Goal: Communication & Community: Answer question/provide support

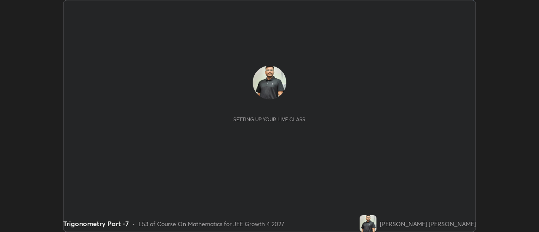
scroll to position [232, 538]
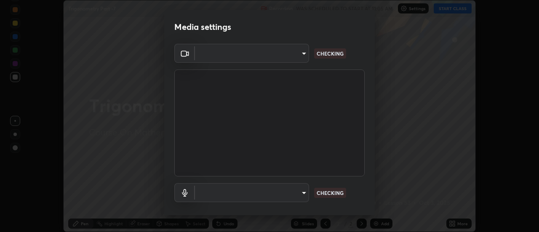
type input "751d449d604e4b96ecedde1e1f6f716fb17d1e84b34bafc94373a3023f52de87"
click at [306, 194] on body "Erase all Trigonometry Part -7 Recording WAS SCHEDULED TO START AT 11:05 AM Set…" at bounding box center [269, 116] width 539 height 232
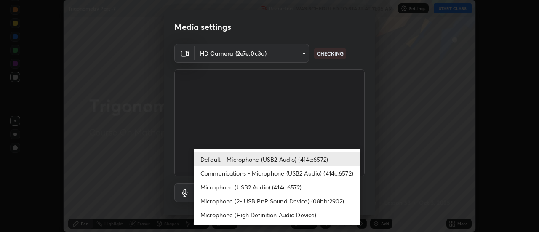
click at [302, 171] on li "Communications - Microphone (USB2 Audio) (414c:6572)" at bounding box center [277, 173] width 166 height 14
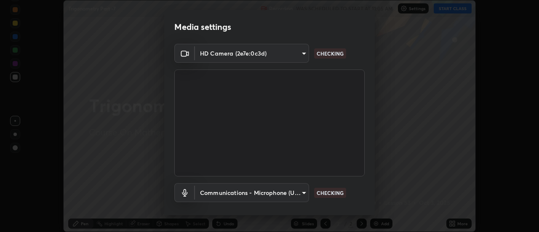
click at [294, 188] on body "Erase all Trigonometry Part -7 Recording WAS SCHEDULED TO START AT 11:05 AM Set…" at bounding box center [269, 116] width 539 height 232
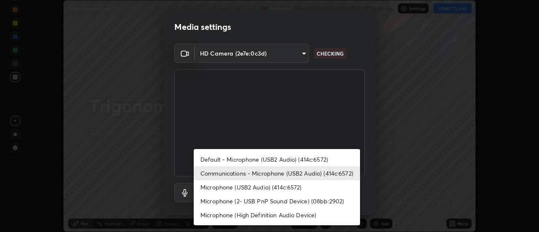
click at [305, 158] on li "Default - Microphone (USB2 Audio) (414c:6572)" at bounding box center [277, 159] width 166 height 14
type input "default"
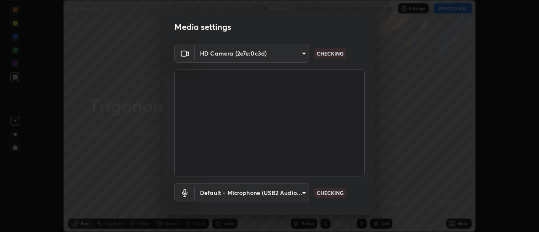
scroll to position [44, 0]
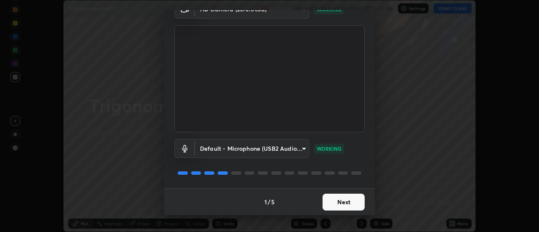
click at [350, 203] on button "Next" at bounding box center [343, 202] width 42 height 17
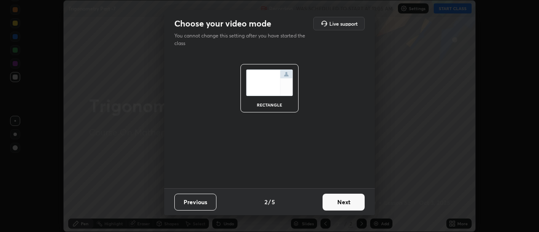
click at [353, 204] on button "Next" at bounding box center [343, 202] width 42 height 17
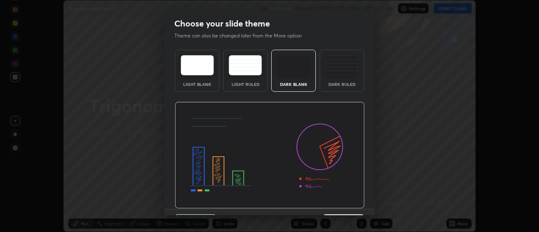
scroll to position [21, 0]
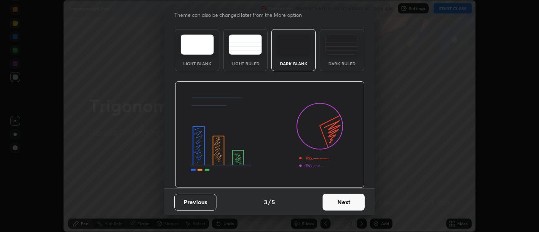
click at [353, 202] on button "Next" at bounding box center [343, 202] width 42 height 17
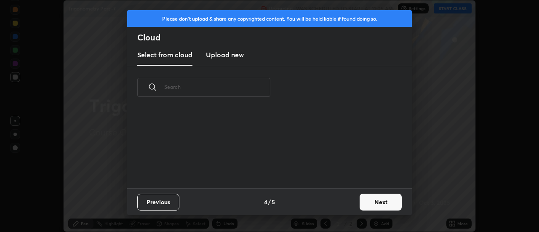
click at [366, 205] on button "Next" at bounding box center [380, 202] width 42 height 17
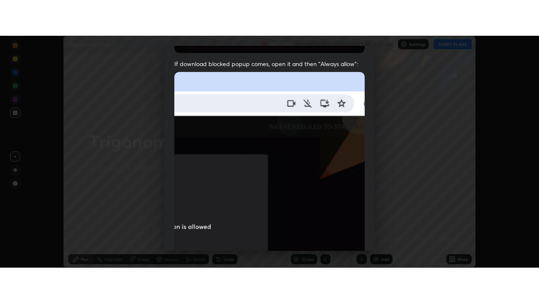
scroll to position [216, 0]
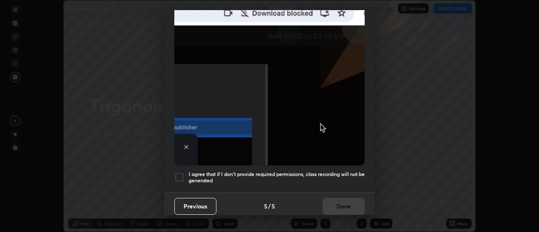
click at [186, 172] on div "I agree that if I don't provide required permissions, class recording will not …" at bounding box center [269, 177] width 190 height 10
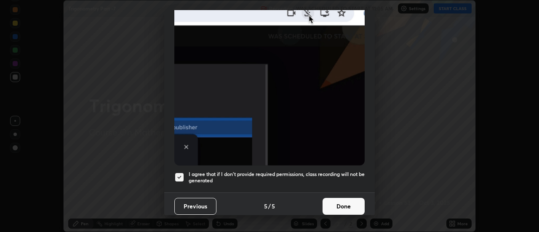
click at [349, 201] on button "Done" at bounding box center [343, 206] width 42 height 17
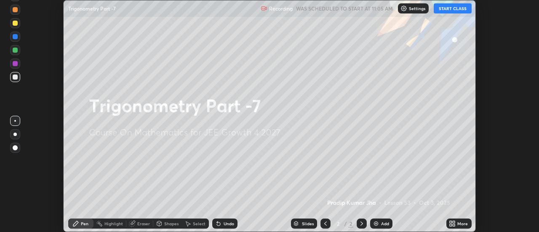
click at [459, 11] on button "START CLASS" at bounding box center [452, 8] width 38 height 10
click at [454, 222] on icon at bounding box center [454, 222] width 2 height 2
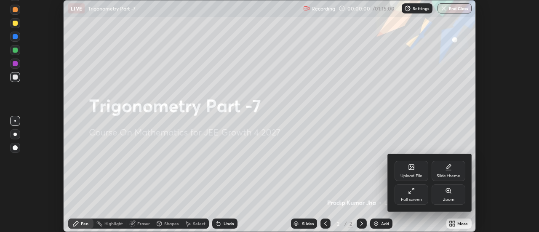
click at [415, 196] on div "Full screen" at bounding box center [411, 194] width 34 height 20
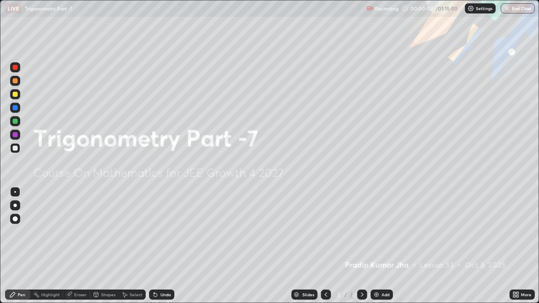
scroll to position [303, 539]
click at [382, 231] on div "Add" at bounding box center [381, 295] width 22 height 10
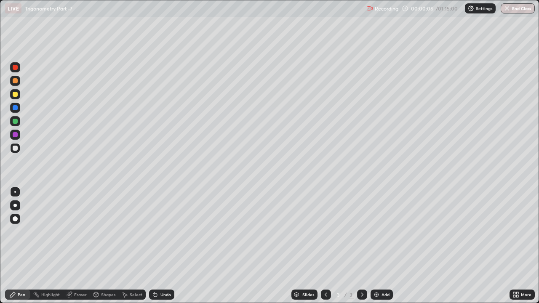
click at [24, 231] on div "Pen" at bounding box center [17, 295] width 25 height 10
click at [17, 94] on div at bounding box center [15, 94] width 5 height 5
click at [161, 231] on div "Undo" at bounding box center [161, 295] width 25 height 10
click at [107, 231] on div "Shapes" at bounding box center [108, 294] width 14 height 4
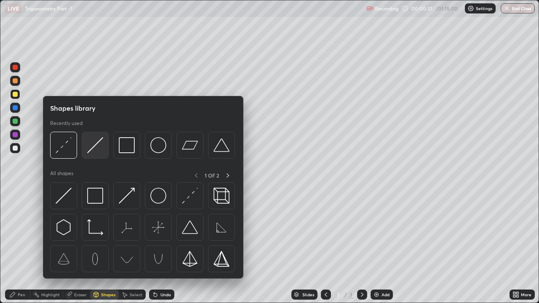
click at [101, 151] on img at bounding box center [95, 145] width 16 height 16
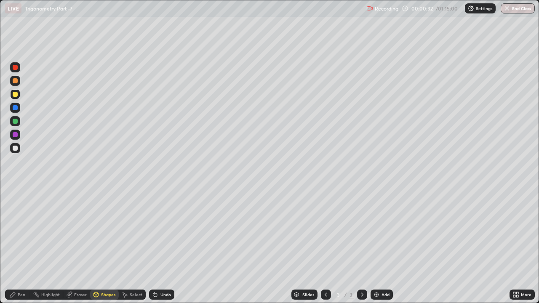
click at [15, 81] on div at bounding box center [15, 80] width 5 height 5
click at [16, 231] on div "Pen" at bounding box center [17, 295] width 25 height 10
click at [17, 95] on div at bounding box center [15, 94] width 5 height 5
click at [159, 231] on div "Undo" at bounding box center [161, 295] width 25 height 10
click at [154, 231] on icon at bounding box center [154, 292] width 1 height 1
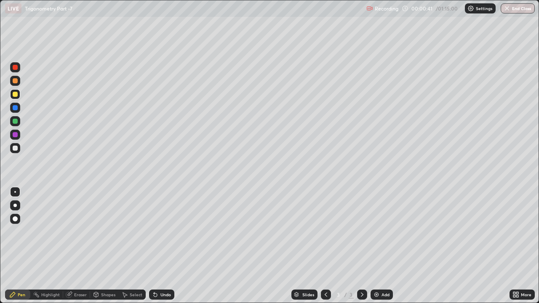
click at [154, 231] on div "Undo" at bounding box center [161, 295] width 25 height 10
click at [159, 231] on div "Undo" at bounding box center [161, 295] width 25 height 10
click at [16, 148] on div at bounding box center [15, 148] width 5 height 5
click at [17, 122] on div at bounding box center [15, 121] width 5 height 5
click at [14, 148] on div at bounding box center [15, 148] width 5 height 5
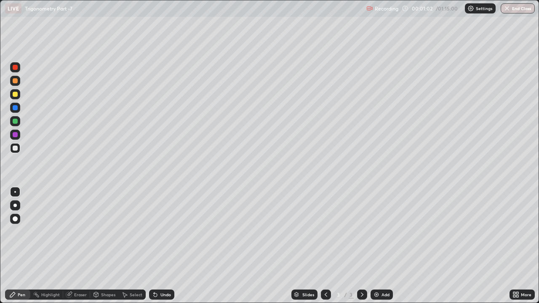
click at [78, 231] on div "Eraser" at bounding box center [80, 294] width 13 height 4
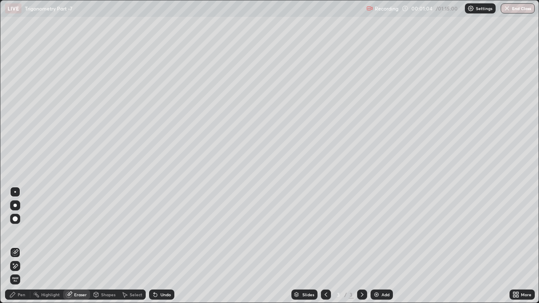
click at [160, 231] on div "Undo" at bounding box center [165, 294] width 11 height 4
click at [17, 231] on div "Pen" at bounding box center [17, 295] width 25 height 10
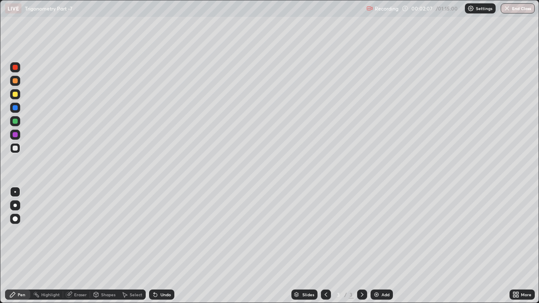
click at [16, 95] on div at bounding box center [15, 94] width 5 height 5
click at [17, 148] on div at bounding box center [15, 148] width 5 height 5
click at [108, 231] on div "Shapes" at bounding box center [108, 294] width 14 height 4
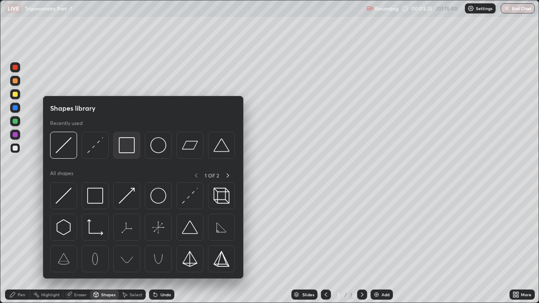
click at [125, 146] on img at bounding box center [127, 145] width 16 height 16
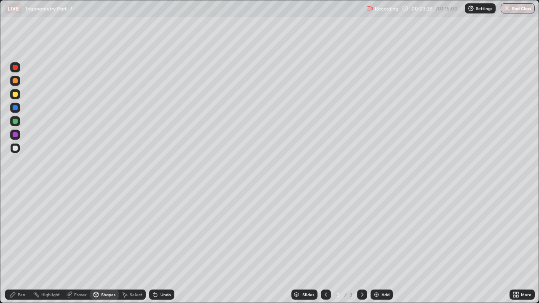
click at [16, 96] on div at bounding box center [15, 94] width 5 height 5
click at [18, 231] on div "Pen" at bounding box center [22, 294] width 8 height 4
click at [385, 231] on div "Add" at bounding box center [385, 294] width 8 height 4
click at [28, 231] on div "Pen" at bounding box center [17, 295] width 25 height 10
click at [19, 82] on div at bounding box center [15, 81] width 10 height 10
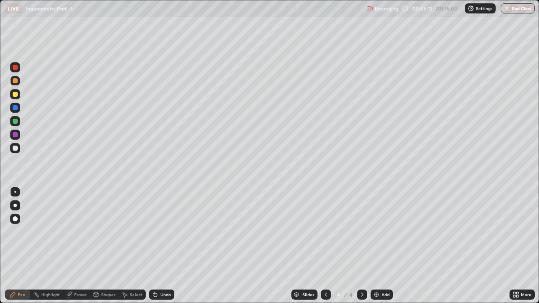
click at [15, 91] on div at bounding box center [15, 94] width 10 height 10
click at [337, 231] on div "4" at bounding box center [338, 294] width 8 height 5
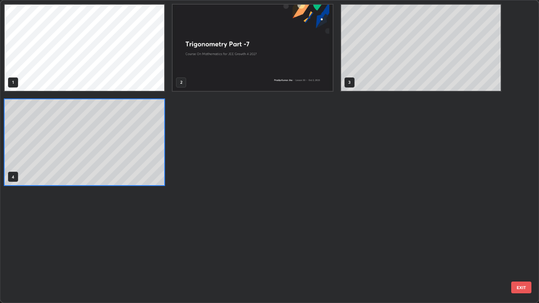
scroll to position [300, 534]
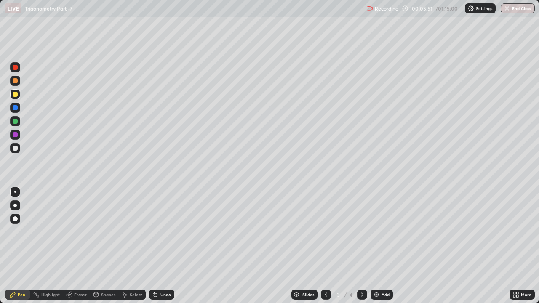
click at [365, 231] on div at bounding box center [362, 295] width 10 height 10
click at [19, 147] on div at bounding box center [15, 148] width 10 height 10
click at [16, 109] on div at bounding box center [15, 107] width 5 height 5
click at [16, 121] on div at bounding box center [15, 121] width 5 height 5
click at [14, 149] on div at bounding box center [15, 148] width 5 height 5
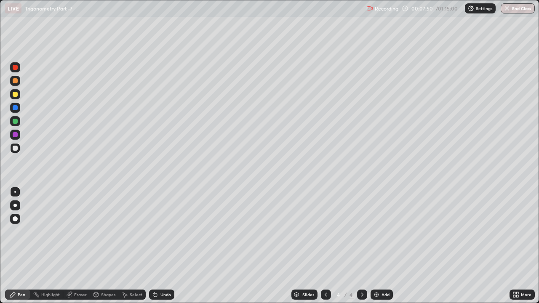
click at [19, 122] on div at bounding box center [15, 121] width 10 height 10
click at [15, 81] on div at bounding box center [15, 80] width 5 height 5
click at [18, 150] on div at bounding box center [15, 148] width 10 height 10
click at [168, 231] on div "Undo" at bounding box center [161, 295] width 25 height 10
click at [379, 231] on div "Add" at bounding box center [381, 295] width 22 height 10
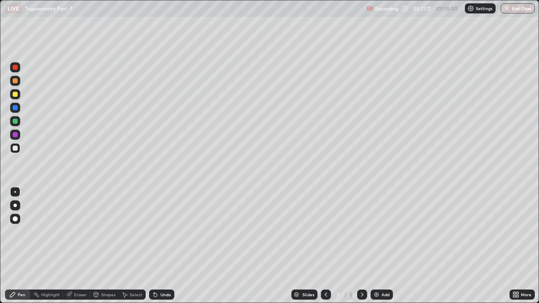
click at [20, 231] on div "Pen" at bounding box center [22, 294] width 8 height 4
click at [19, 120] on div at bounding box center [15, 121] width 10 height 10
click at [15, 149] on div at bounding box center [15, 148] width 5 height 5
click at [173, 231] on div "Undo" at bounding box center [161, 295] width 25 height 10
click at [19, 123] on div at bounding box center [15, 121] width 10 height 10
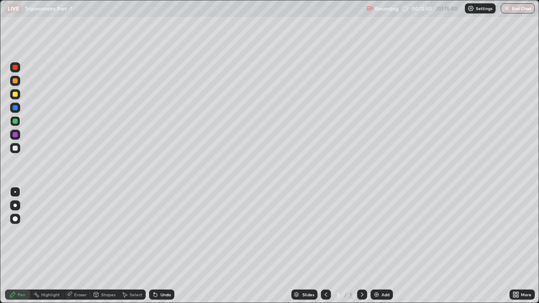
click at [16, 93] on div at bounding box center [15, 94] width 5 height 5
click at [16, 95] on div at bounding box center [15, 94] width 5 height 5
click at [16, 148] on div at bounding box center [15, 148] width 5 height 5
click at [162, 231] on div "Undo" at bounding box center [161, 295] width 25 height 10
click at [160, 231] on div "Undo" at bounding box center [165, 294] width 11 height 4
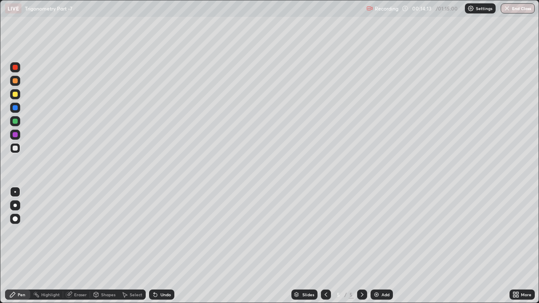
click at [160, 231] on div "Undo" at bounding box center [165, 294] width 11 height 4
click at [159, 231] on div "Undo" at bounding box center [161, 295] width 25 height 10
click at [158, 231] on div "Undo" at bounding box center [161, 295] width 25 height 10
click at [327, 231] on div at bounding box center [326, 294] width 10 height 17
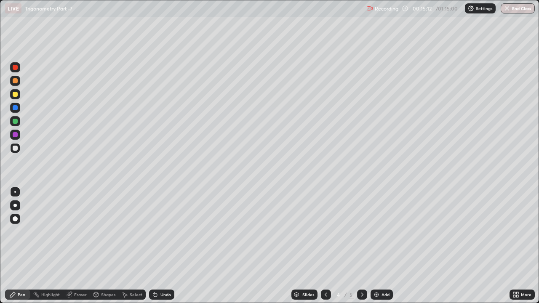
click at [359, 231] on icon at bounding box center [362, 294] width 7 height 7
click at [67, 231] on icon at bounding box center [69, 294] width 7 height 7
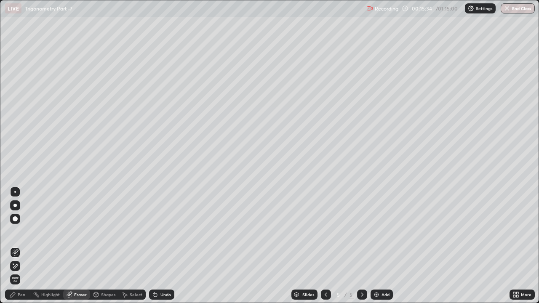
click at [330, 231] on div at bounding box center [326, 295] width 10 height 10
click at [361, 231] on icon at bounding box center [362, 294] width 7 height 7
click at [23, 231] on div "Pen" at bounding box center [22, 294] width 8 height 4
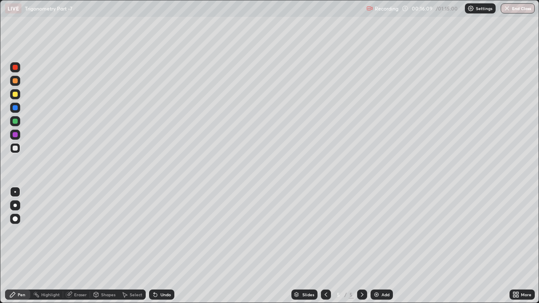
click at [326, 231] on div at bounding box center [326, 295] width 10 height 10
click at [359, 231] on div at bounding box center [362, 294] width 10 height 17
click at [77, 231] on div "Eraser" at bounding box center [80, 294] width 13 height 4
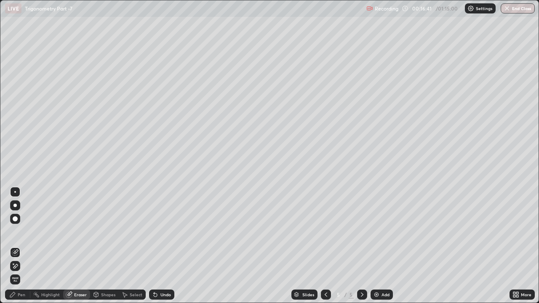
click at [16, 231] on icon at bounding box center [15, 266] width 7 height 7
click at [19, 231] on div "Pen" at bounding box center [22, 294] width 8 height 4
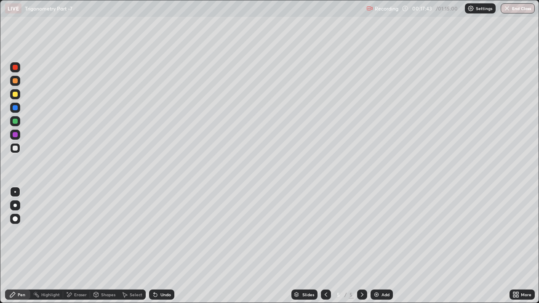
click at [163, 231] on div "Undo" at bounding box center [165, 294] width 11 height 4
click at [16, 94] on div at bounding box center [15, 94] width 5 height 5
click at [19, 152] on div at bounding box center [15, 147] width 10 height 13
click at [159, 231] on div "Undo" at bounding box center [161, 295] width 25 height 10
click at [157, 231] on icon at bounding box center [155, 294] width 7 height 7
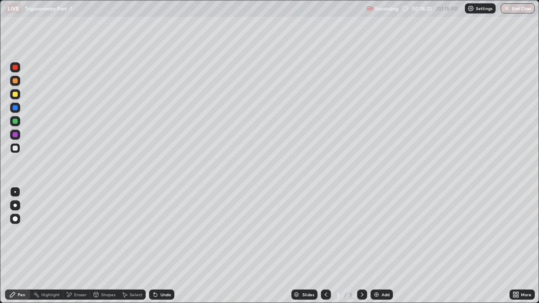
click at [160, 231] on div "Undo" at bounding box center [165, 294] width 11 height 4
click at [159, 231] on div "Undo" at bounding box center [161, 295] width 25 height 10
click at [160, 231] on div "Undo" at bounding box center [165, 294] width 11 height 4
click at [158, 231] on div "Undo" at bounding box center [161, 295] width 25 height 10
click at [377, 231] on img at bounding box center [376, 294] width 7 height 7
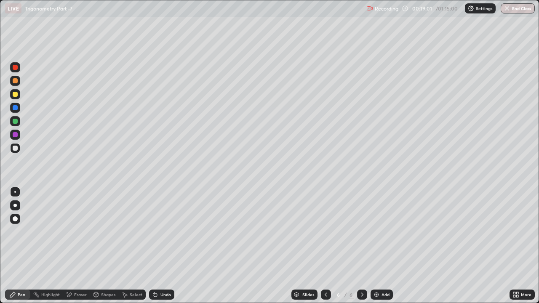
click at [324, 231] on icon at bounding box center [325, 294] width 7 height 7
click at [357, 231] on div at bounding box center [362, 295] width 10 height 10
click at [321, 231] on div at bounding box center [326, 295] width 10 height 10
click at [361, 231] on icon at bounding box center [362, 294] width 7 height 7
click at [18, 98] on div at bounding box center [15, 94] width 10 height 10
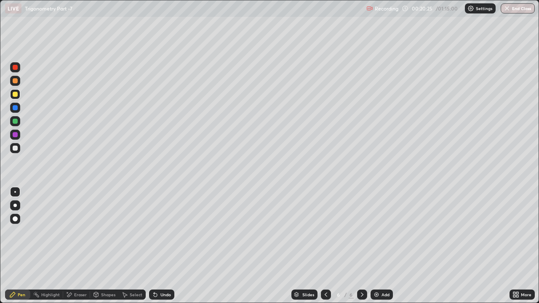
click at [168, 231] on div "Undo" at bounding box center [165, 294] width 11 height 4
click at [164, 231] on div "Undo" at bounding box center [165, 294] width 11 height 4
click at [112, 231] on div "Shapes" at bounding box center [104, 295] width 29 height 10
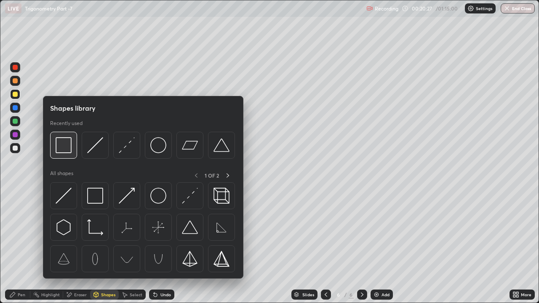
click at [73, 146] on div at bounding box center [63, 145] width 27 height 27
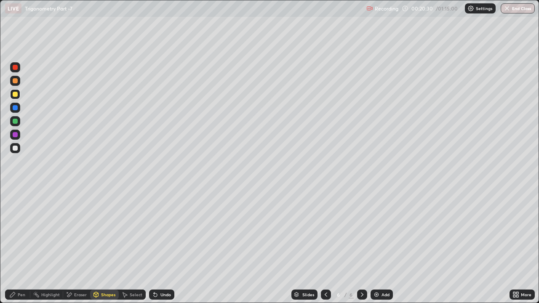
click at [324, 231] on icon at bounding box center [325, 294] width 3 height 4
click at [364, 231] on div at bounding box center [362, 295] width 10 height 10
click at [329, 231] on div at bounding box center [326, 295] width 10 height 10
click at [363, 231] on div at bounding box center [362, 295] width 10 height 10
click at [15, 122] on div at bounding box center [15, 121] width 5 height 5
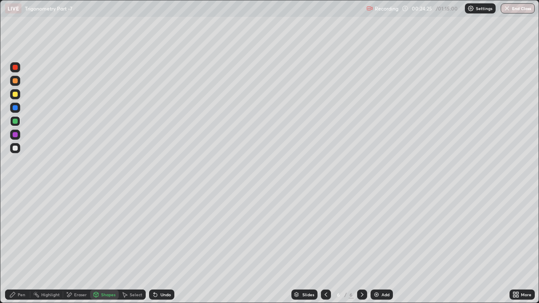
click at [15, 231] on icon at bounding box center [12, 294] width 7 height 7
click at [18, 149] on div at bounding box center [15, 148] width 10 height 10
click at [159, 231] on div "Undo" at bounding box center [161, 295] width 25 height 10
click at [384, 231] on div "Add" at bounding box center [385, 294] width 8 height 4
click at [325, 231] on icon at bounding box center [325, 294] width 7 height 7
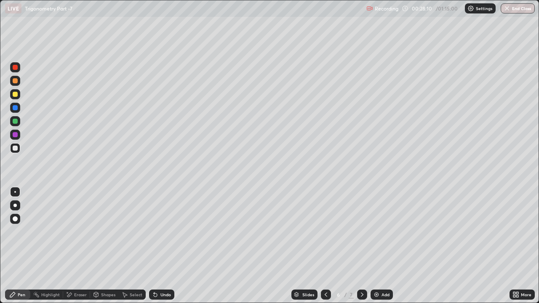
click at [81, 231] on div "Eraser" at bounding box center [76, 295] width 27 height 10
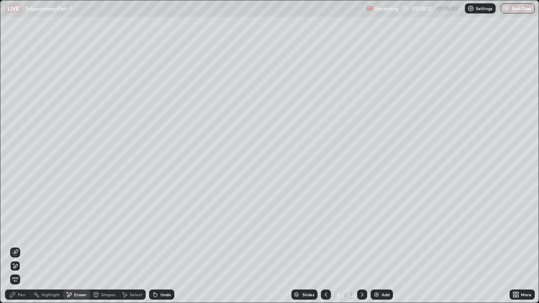
click at [18, 231] on div "Pen" at bounding box center [22, 294] width 8 height 4
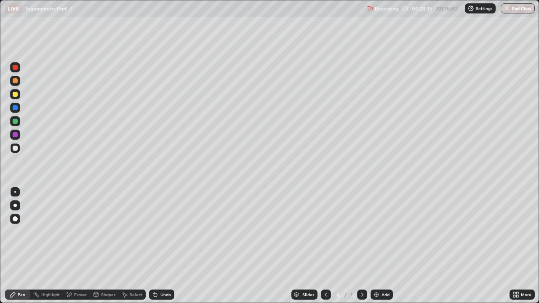
click at [361, 231] on icon at bounding box center [362, 294] width 7 height 7
click at [19, 94] on div at bounding box center [15, 94] width 10 height 10
click at [19, 149] on div at bounding box center [15, 148] width 10 height 10
click at [165, 231] on div "Undo" at bounding box center [161, 295] width 25 height 10
click at [167, 231] on div "Undo" at bounding box center [165, 294] width 11 height 4
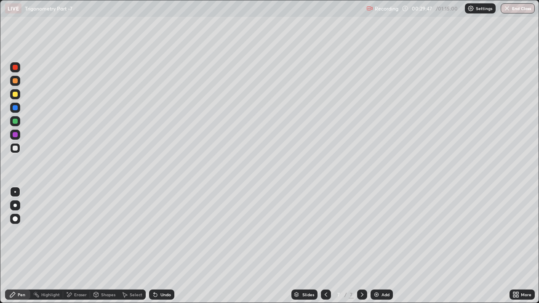
click at [167, 231] on div "Undo" at bounding box center [161, 295] width 25 height 10
click at [306, 231] on div "Slides" at bounding box center [308, 294] width 12 height 4
click at [315, 231] on div "Slides" at bounding box center [304, 295] width 26 height 10
click at [17, 149] on div at bounding box center [15, 148] width 5 height 5
click at [19, 120] on div at bounding box center [15, 121] width 10 height 10
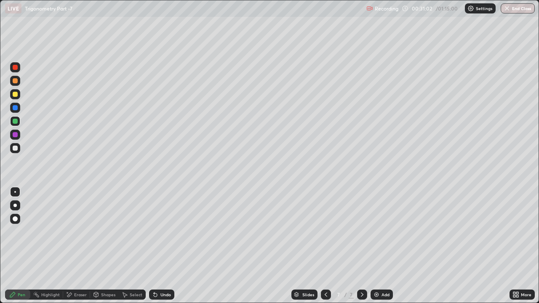
click at [16, 94] on div at bounding box center [15, 94] width 5 height 5
click at [16, 148] on div at bounding box center [15, 148] width 5 height 5
click at [296, 231] on div "Slides" at bounding box center [304, 295] width 26 height 10
click at [310, 231] on div "Slides" at bounding box center [308, 294] width 12 height 4
click at [16, 149] on div at bounding box center [15, 148] width 5 height 5
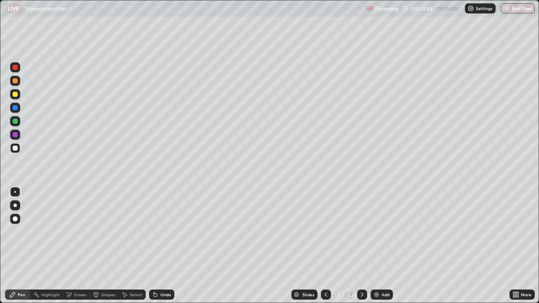
click at [16, 96] on div at bounding box center [15, 94] width 5 height 5
click at [16, 81] on div at bounding box center [15, 80] width 5 height 5
click at [16, 148] on div at bounding box center [15, 148] width 5 height 5
click at [81, 231] on div "Eraser" at bounding box center [80, 294] width 13 height 4
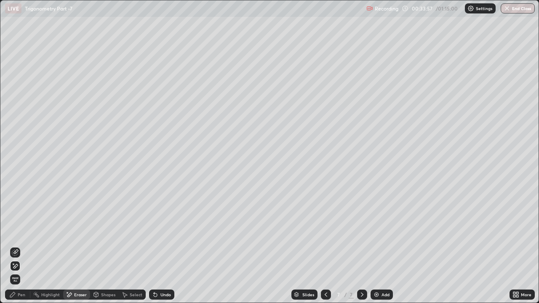
click at [378, 231] on img at bounding box center [376, 294] width 7 height 7
click at [14, 231] on icon at bounding box center [12, 294] width 7 height 7
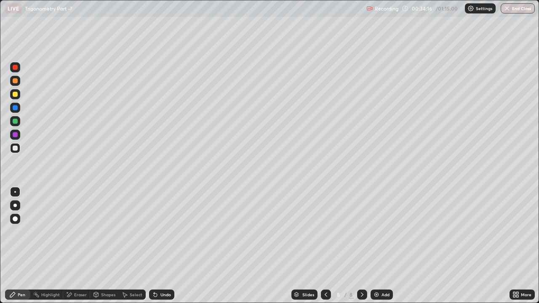
click at [360, 231] on icon at bounding box center [362, 294] width 7 height 7
click at [322, 231] on div at bounding box center [326, 295] width 10 height 10
click at [362, 231] on icon at bounding box center [362, 294] width 7 height 7
click at [328, 231] on div at bounding box center [326, 295] width 10 height 10
click at [362, 231] on icon at bounding box center [362, 294] width 7 height 7
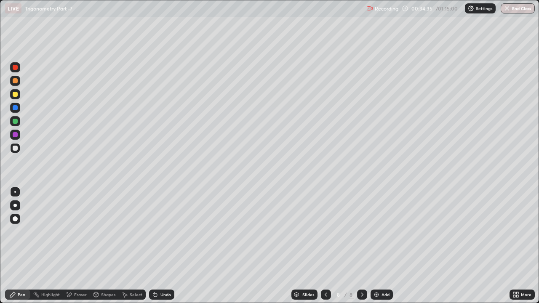
click at [162, 231] on div "Undo" at bounding box center [165, 294] width 11 height 4
click at [324, 231] on icon at bounding box center [325, 294] width 7 height 7
click at [361, 231] on icon at bounding box center [362, 294] width 3 height 4
click at [161, 231] on div "Undo" at bounding box center [165, 294] width 11 height 4
click at [160, 231] on div "Undo" at bounding box center [161, 295] width 25 height 10
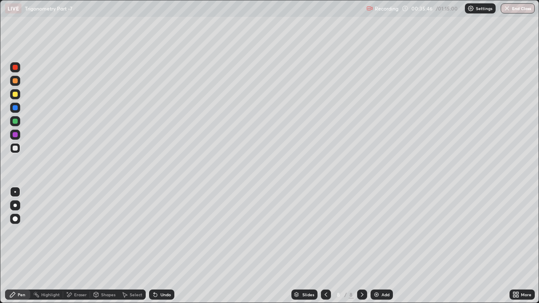
click at [329, 231] on div at bounding box center [326, 295] width 10 height 10
click at [15, 95] on div at bounding box center [15, 94] width 5 height 5
click at [13, 122] on div at bounding box center [15, 121] width 5 height 5
click at [16, 82] on div at bounding box center [15, 80] width 5 height 5
click at [326, 231] on icon at bounding box center [325, 294] width 7 height 7
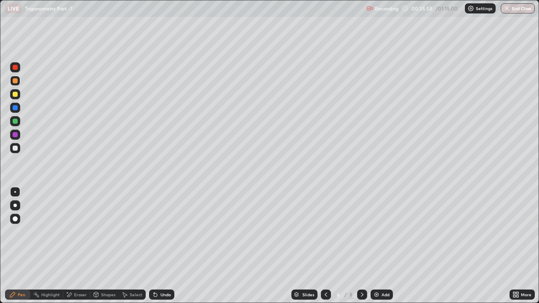
click at [359, 231] on icon at bounding box center [362, 294] width 7 height 7
click at [362, 231] on icon at bounding box center [362, 294] width 7 height 7
click at [359, 231] on icon at bounding box center [362, 294] width 7 height 7
click at [15, 147] on div at bounding box center [15, 148] width 5 height 5
click at [159, 231] on div "Undo" at bounding box center [161, 295] width 25 height 10
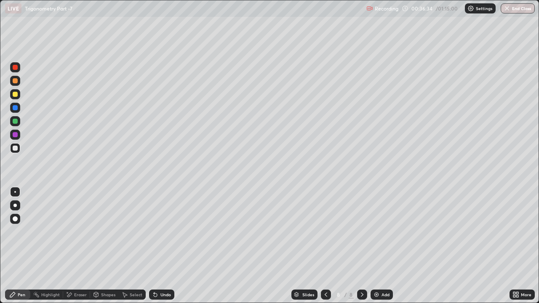
click at [112, 231] on div "Shapes" at bounding box center [104, 295] width 29 height 10
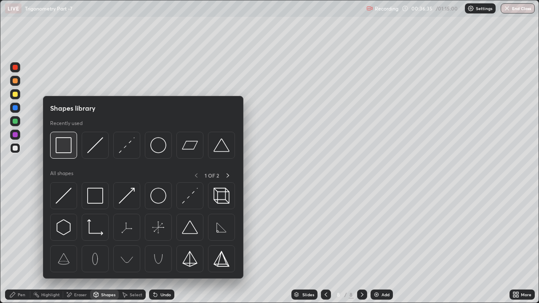
click at [71, 145] on img at bounding box center [64, 145] width 16 height 16
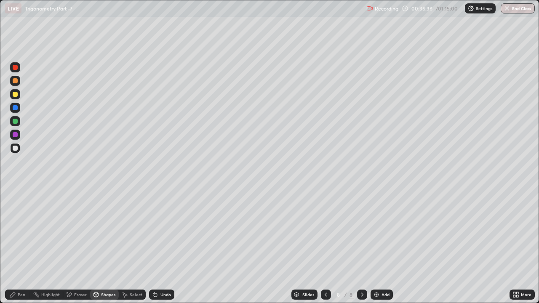
click at [19, 94] on div at bounding box center [15, 94] width 10 height 10
click at [17, 95] on div at bounding box center [15, 94] width 5 height 5
click at [324, 231] on icon at bounding box center [325, 294] width 3 height 4
click at [361, 231] on icon at bounding box center [362, 294] width 3 height 4
click at [329, 231] on div at bounding box center [326, 295] width 10 height 10
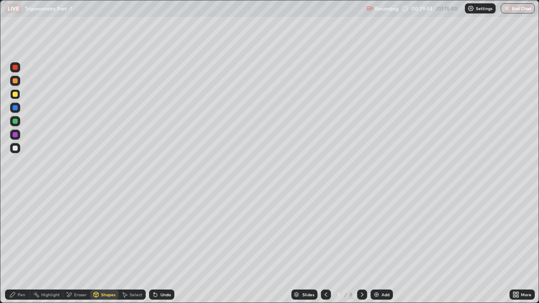
click at [361, 231] on icon at bounding box center [362, 294] width 7 height 7
click at [325, 231] on icon at bounding box center [325, 294] width 7 height 7
click at [365, 231] on div at bounding box center [362, 295] width 10 height 10
click at [19, 99] on div at bounding box center [15, 94] width 10 height 13
click at [17, 83] on div at bounding box center [15, 81] width 10 height 10
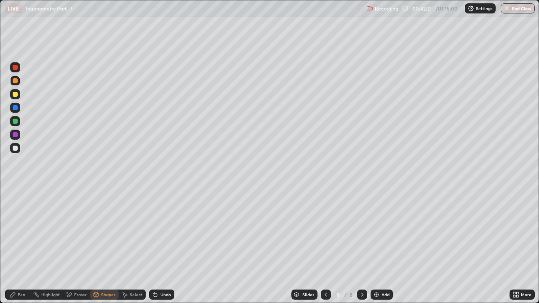
click at [156, 231] on icon at bounding box center [155, 294] width 7 height 7
click at [19, 231] on div "Pen" at bounding box center [17, 295] width 25 height 10
click at [16, 148] on div at bounding box center [15, 148] width 5 height 5
click at [391, 231] on div "Add" at bounding box center [381, 295] width 22 height 10
click at [326, 231] on div at bounding box center [326, 295] width 10 height 10
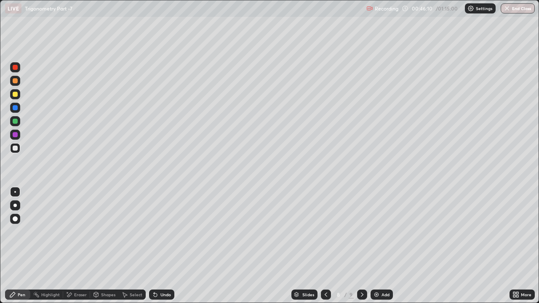
click at [365, 231] on div at bounding box center [362, 295] width 10 height 10
click at [18, 231] on div "Pen" at bounding box center [17, 295] width 25 height 10
click at [18, 93] on div at bounding box center [15, 94] width 10 height 10
click at [155, 231] on icon at bounding box center [155, 294] width 3 height 3
click at [157, 231] on icon at bounding box center [155, 294] width 7 height 7
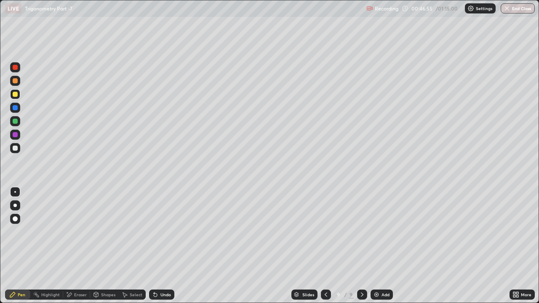
click at [105, 231] on div "Shapes" at bounding box center [104, 295] width 29 height 10
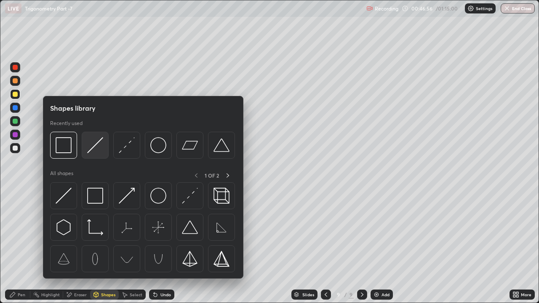
click at [91, 143] on img at bounding box center [95, 145] width 16 height 16
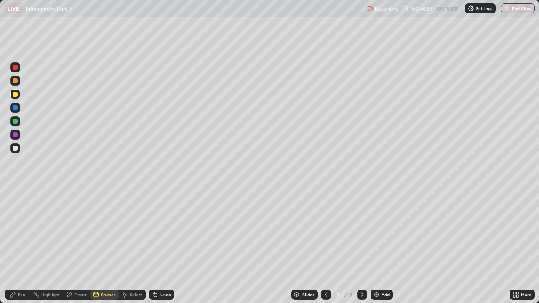
click at [16, 81] on div at bounding box center [15, 80] width 5 height 5
click at [15, 231] on div "Pen" at bounding box center [17, 295] width 25 height 10
click at [17, 147] on div at bounding box center [15, 148] width 5 height 5
click at [15, 120] on div at bounding box center [15, 121] width 5 height 5
click at [15, 148] on div at bounding box center [15, 148] width 5 height 5
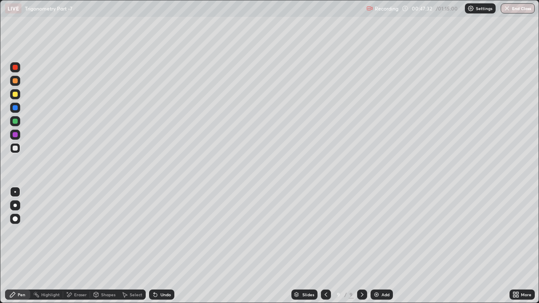
click at [167, 231] on div "Undo" at bounding box center [165, 294] width 11 height 4
click at [98, 231] on icon at bounding box center [96, 294] width 5 height 5
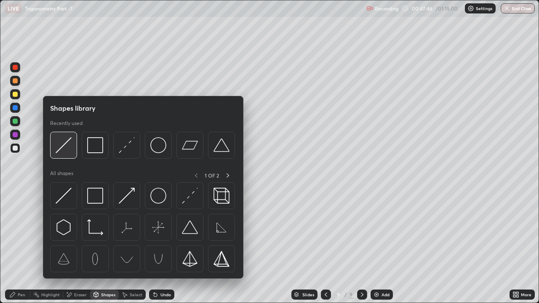
click at [64, 153] on img at bounding box center [64, 145] width 16 height 16
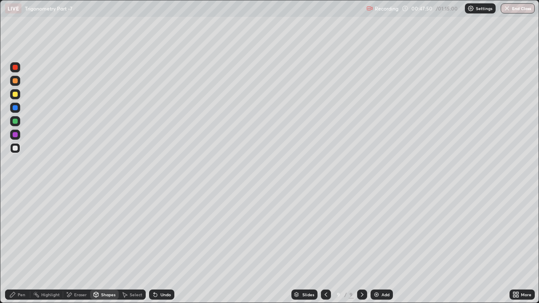
click at [14, 231] on icon at bounding box center [12, 294] width 7 height 7
click at [162, 231] on div "Undo" at bounding box center [165, 294] width 11 height 4
click at [16, 85] on div at bounding box center [15, 81] width 10 height 10
click at [19, 147] on div at bounding box center [15, 148] width 10 height 10
click at [101, 231] on div "Shapes" at bounding box center [108, 294] width 14 height 4
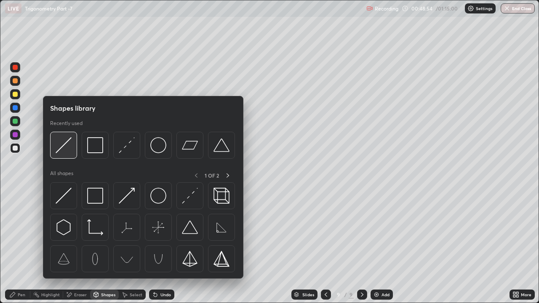
click at [62, 151] on img at bounding box center [64, 145] width 16 height 16
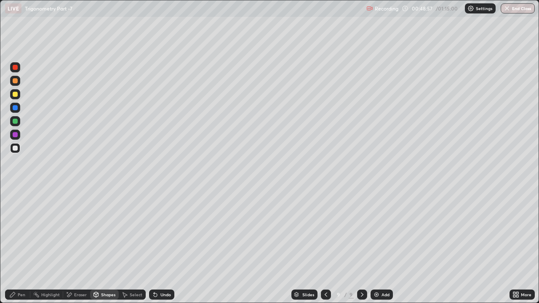
click at [16, 231] on icon at bounding box center [12, 294] width 7 height 7
click at [16, 94] on div at bounding box center [15, 94] width 5 height 5
click at [14, 148] on div at bounding box center [15, 148] width 5 height 5
click at [387, 231] on div "Add" at bounding box center [385, 294] width 8 height 4
click at [15, 122] on div at bounding box center [15, 121] width 5 height 5
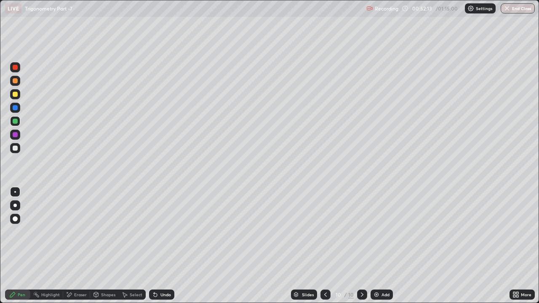
click at [15, 149] on div at bounding box center [15, 148] width 5 height 5
click at [166, 231] on div "Undo" at bounding box center [161, 295] width 25 height 10
click at [162, 231] on div "Undo" at bounding box center [161, 295] width 25 height 10
click at [160, 231] on div "Undo" at bounding box center [165, 294] width 11 height 4
click at [104, 231] on div "Shapes" at bounding box center [108, 294] width 14 height 4
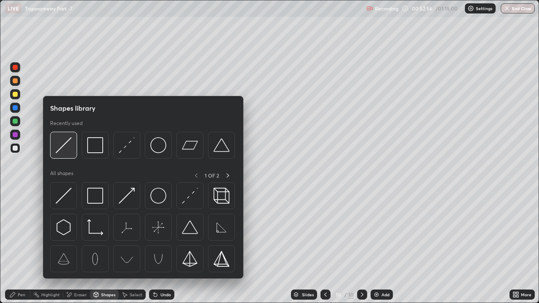
click at [66, 150] on img at bounding box center [64, 145] width 16 height 16
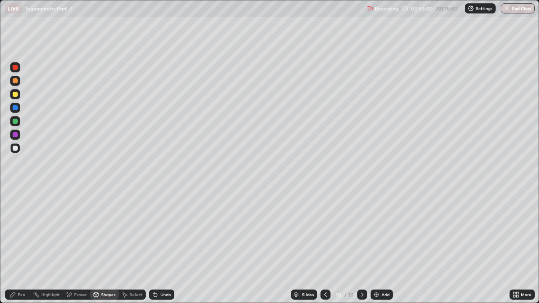
click at [24, 231] on div "Pen" at bounding box center [22, 294] width 8 height 4
click at [19, 98] on div at bounding box center [15, 94] width 10 height 10
click at [328, 231] on icon at bounding box center [325, 294] width 7 height 7
click at [357, 231] on div at bounding box center [362, 295] width 10 height 10
click at [158, 231] on div "Undo" at bounding box center [161, 295] width 25 height 10
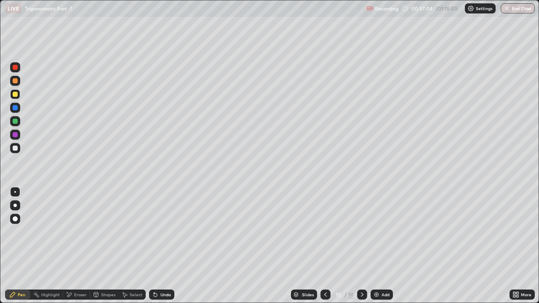
click at [16, 94] on div at bounding box center [15, 94] width 5 height 5
click at [165, 231] on div "Undo" at bounding box center [165, 294] width 11 height 4
click at [15, 149] on div at bounding box center [15, 148] width 5 height 5
click at [154, 231] on icon at bounding box center [155, 294] width 3 height 3
click at [160, 231] on div "Undo" at bounding box center [165, 294] width 11 height 4
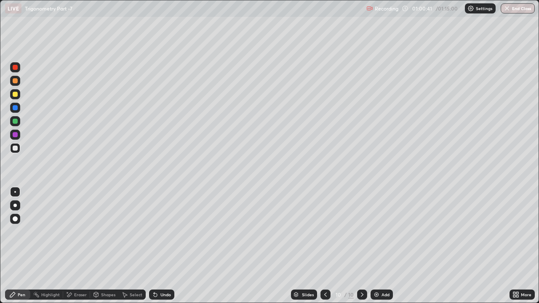
click at [381, 231] on div "Add" at bounding box center [385, 294] width 8 height 4
click at [103, 231] on div "Shapes" at bounding box center [108, 294] width 14 height 4
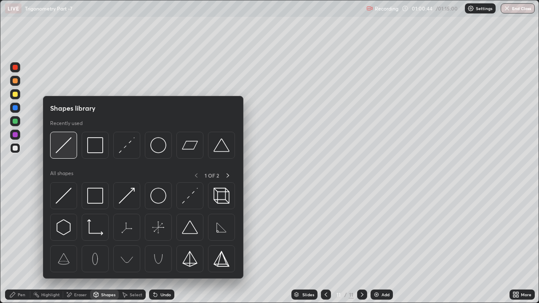
click at [61, 151] on img at bounding box center [64, 145] width 16 height 16
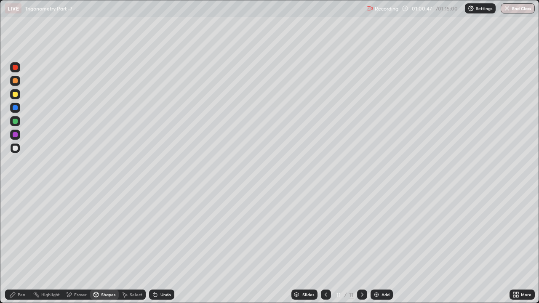
click at [15, 231] on icon at bounding box center [12, 294] width 7 height 7
click at [326, 231] on icon at bounding box center [325, 294] width 7 height 7
click at [362, 231] on icon at bounding box center [362, 294] width 7 height 7
click at [321, 231] on div at bounding box center [326, 295] width 10 height 10
click at [361, 231] on icon at bounding box center [362, 294] width 7 height 7
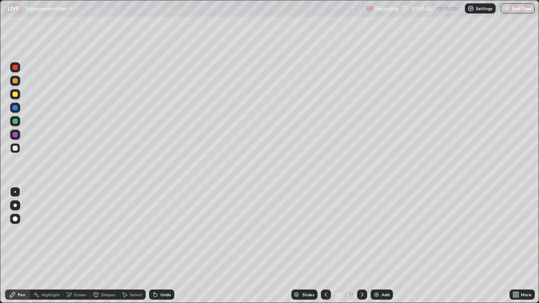
click at [99, 231] on div "Shapes" at bounding box center [104, 295] width 29 height 10
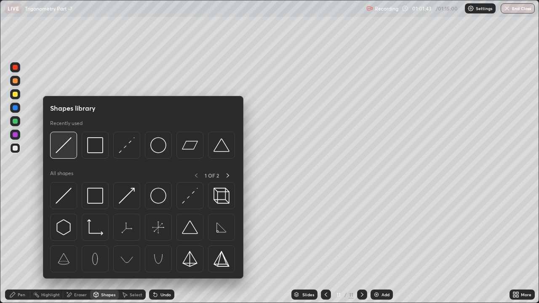
click at [61, 150] on img at bounding box center [64, 145] width 16 height 16
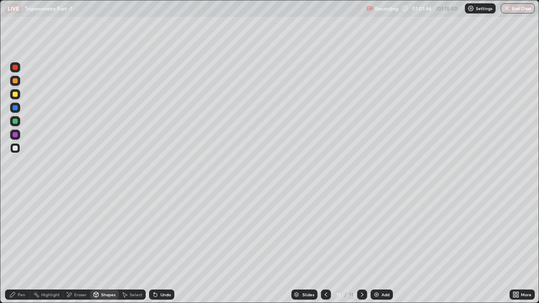
click at [19, 231] on div "Pen" at bounding box center [22, 294] width 8 height 4
click at [165, 231] on div "Undo" at bounding box center [165, 294] width 11 height 4
click at [162, 231] on div "Undo" at bounding box center [165, 294] width 11 height 4
click at [154, 231] on icon at bounding box center [155, 294] width 3 height 3
click at [158, 231] on div "Undo" at bounding box center [161, 295] width 25 height 10
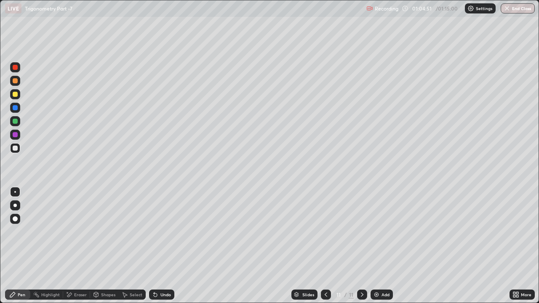
click at [16, 94] on div at bounding box center [15, 94] width 5 height 5
click at [16, 151] on div at bounding box center [15, 148] width 10 height 10
click at [326, 231] on icon at bounding box center [325, 294] width 7 height 7
click at [363, 231] on div at bounding box center [362, 294] width 10 height 17
click at [382, 231] on div "Add" at bounding box center [385, 294] width 8 height 4
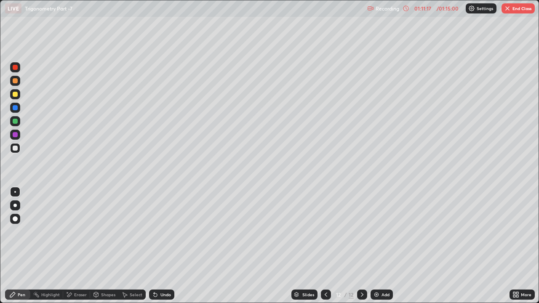
click at [17, 95] on div at bounding box center [15, 94] width 5 height 5
click at [17, 148] on div at bounding box center [15, 148] width 5 height 5
click at [102, 231] on div "Shapes" at bounding box center [104, 295] width 29 height 10
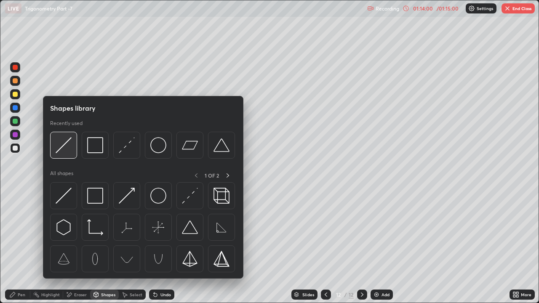
click at [62, 154] on div at bounding box center [63, 145] width 27 height 27
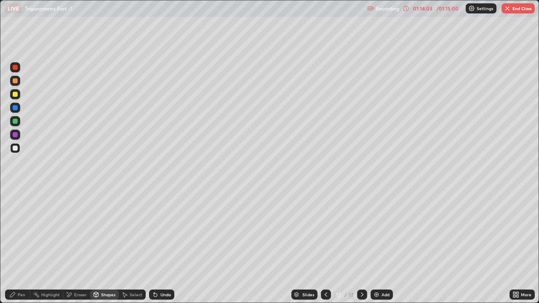
click at [19, 231] on div "Pen" at bounding box center [17, 295] width 25 height 10
click at [72, 231] on div "Eraser" at bounding box center [76, 295] width 27 height 10
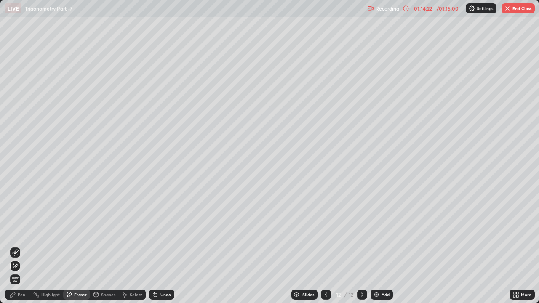
click at [18, 231] on icon at bounding box center [15, 252] width 5 height 4
click at [26, 231] on div "Pen" at bounding box center [17, 295] width 25 height 10
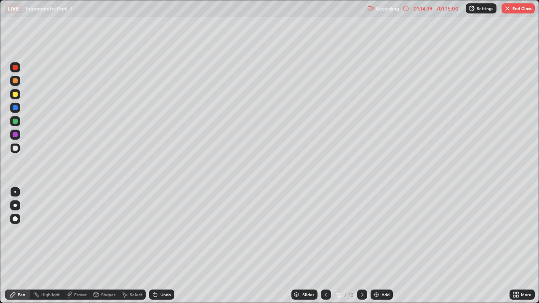
click at [79, 231] on div "Eraser" at bounding box center [80, 294] width 13 height 4
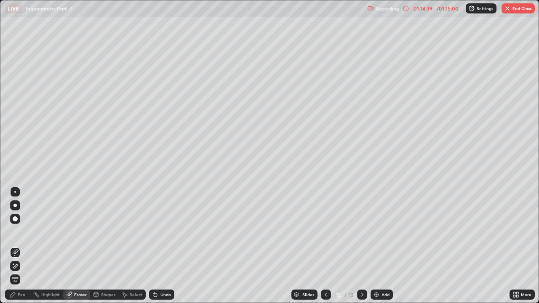
click at [17, 231] on icon at bounding box center [15, 252] width 7 height 7
click at [21, 231] on div "Pen" at bounding box center [17, 295] width 25 height 10
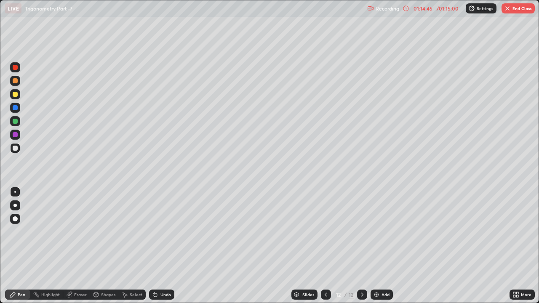
click at [104, 231] on div "Shapes" at bounding box center [104, 295] width 29 height 10
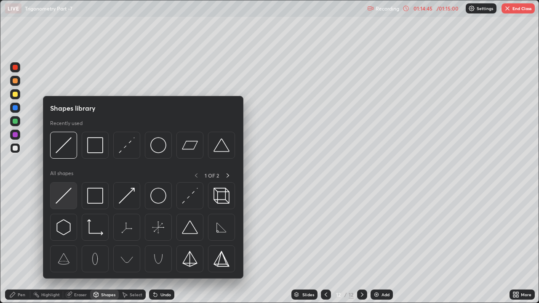
click at [58, 189] on img at bounding box center [64, 196] width 16 height 16
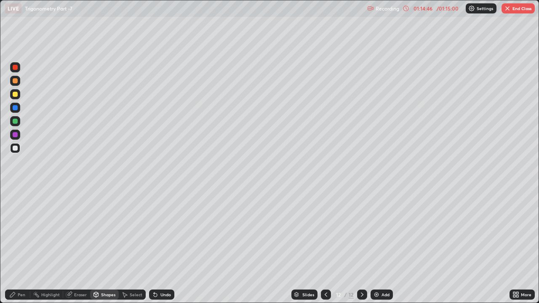
click at [103, 231] on div "Shapes" at bounding box center [108, 294] width 14 height 4
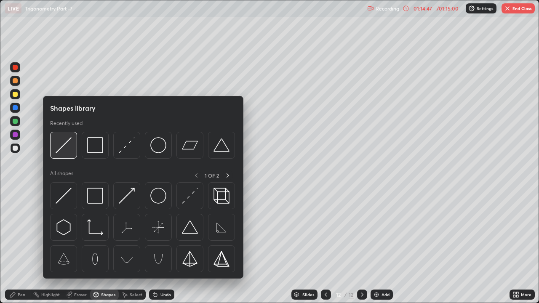
click at [65, 155] on div at bounding box center [63, 145] width 27 height 27
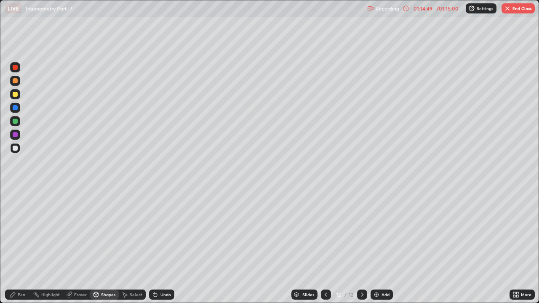
click at [19, 231] on div "Pen" at bounding box center [22, 294] width 8 height 4
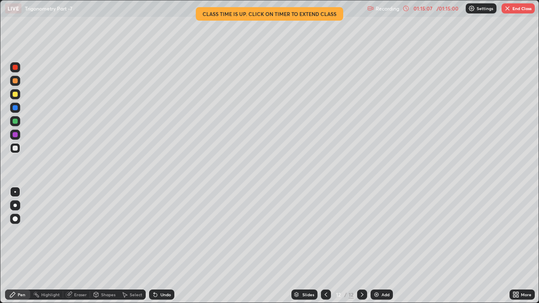
click at [15, 123] on div at bounding box center [15, 121] width 5 height 5
click at [16, 95] on div at bounding box center [15, 94] width 5 height 5
click at [17, 150] on div at bounding box center [15, 148] width 10 height 10
click at [112, 231] on div "Shapes" at bounding box center [108, 294] width 14 height 4
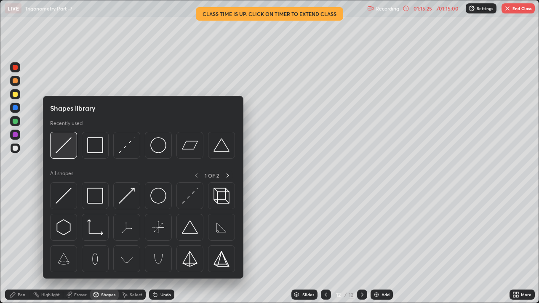
click at [68, 148] on img at bounding box center [64, 145] width 16 height 16
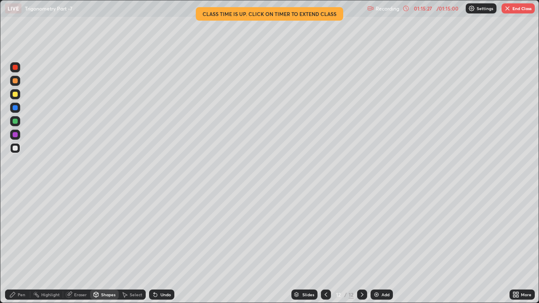
click at [18, 121] on div at bounding box center [15, 121] width 10 height 10
click at [18, 231] on div "Pen" at bounding box center [22, 294] width 8 height 4
click at [20, 147] on div at bounding box center [15, 148] width 10 height 10
click at [19, 93] on div at bounding box center [15, 94] width 10 height 10
click at [529, 11] on button "End Class" at bounding box center [517, 8] width 33 height 10
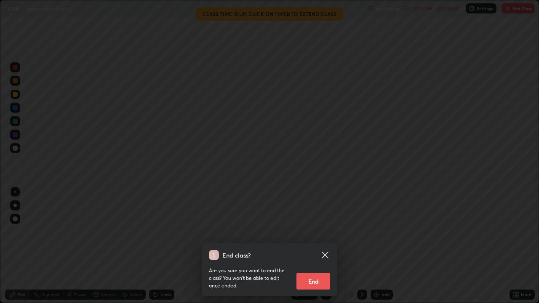
click at [319, 231] on button "End" at bounding box center [313, 281] width 34 height 17
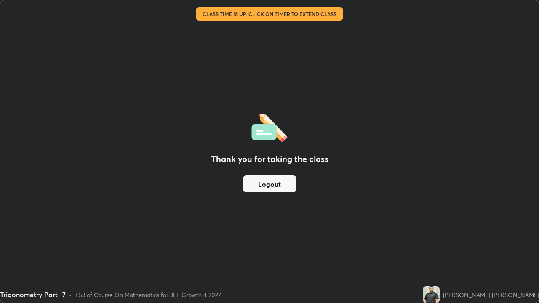
click at [283, 187] on button "Logout" at bounding box center [269, 183] width 53 height 17
click at [287, 184] on button "Logout" at bounding box center [269, 183] width 53 height 17
